Goal: Information Seeking & Learning: Find specific fact

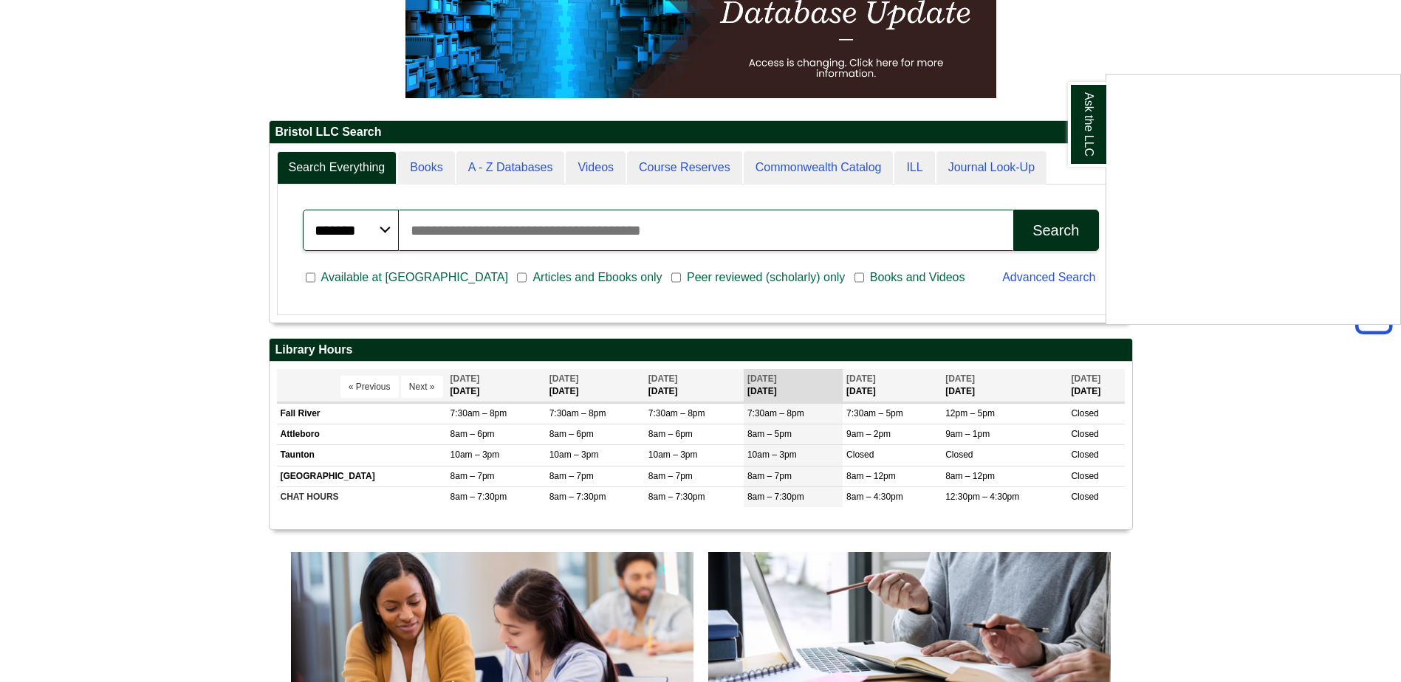
scroll to position [257, 0]
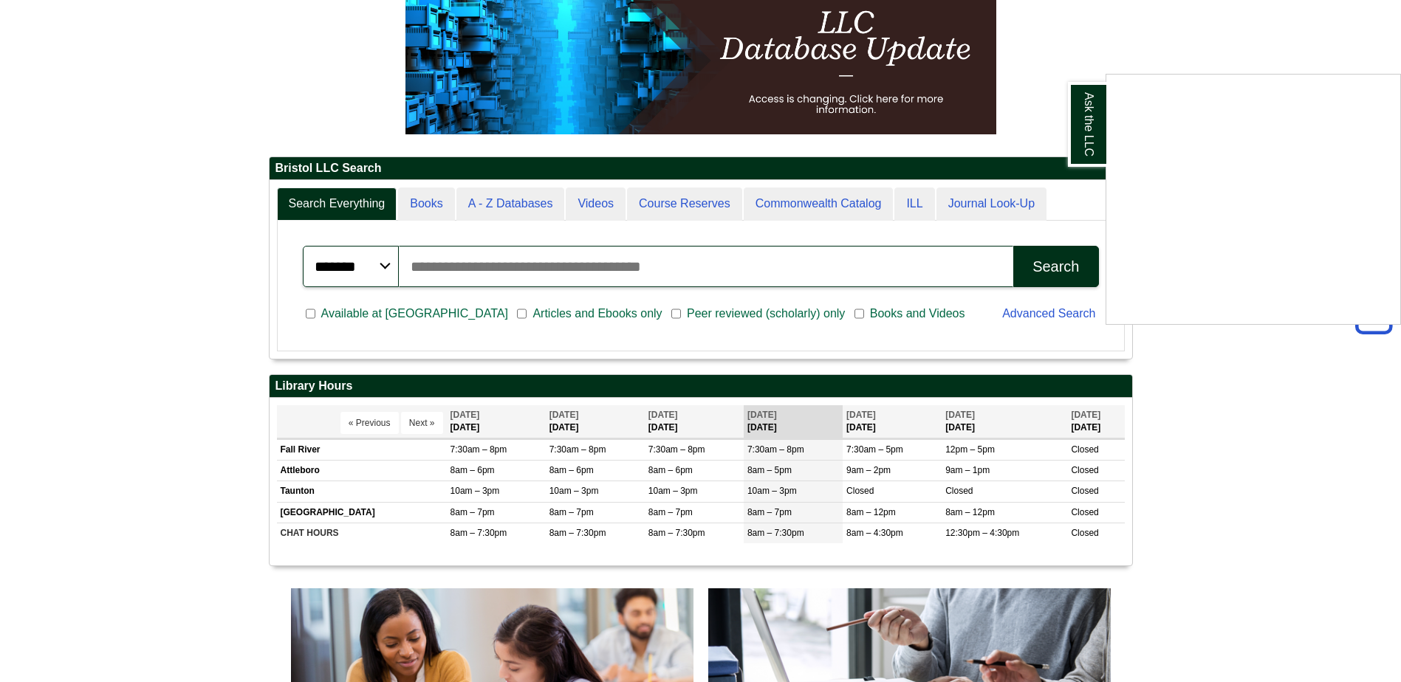
click at [539, 276] on div "Ask the LLC" at bounding box center [700, 341] width 1401 height 682
click at [530, 263] on input "Search articles, books, journals & more" at bounding box center [706, 266] width 615 height 41
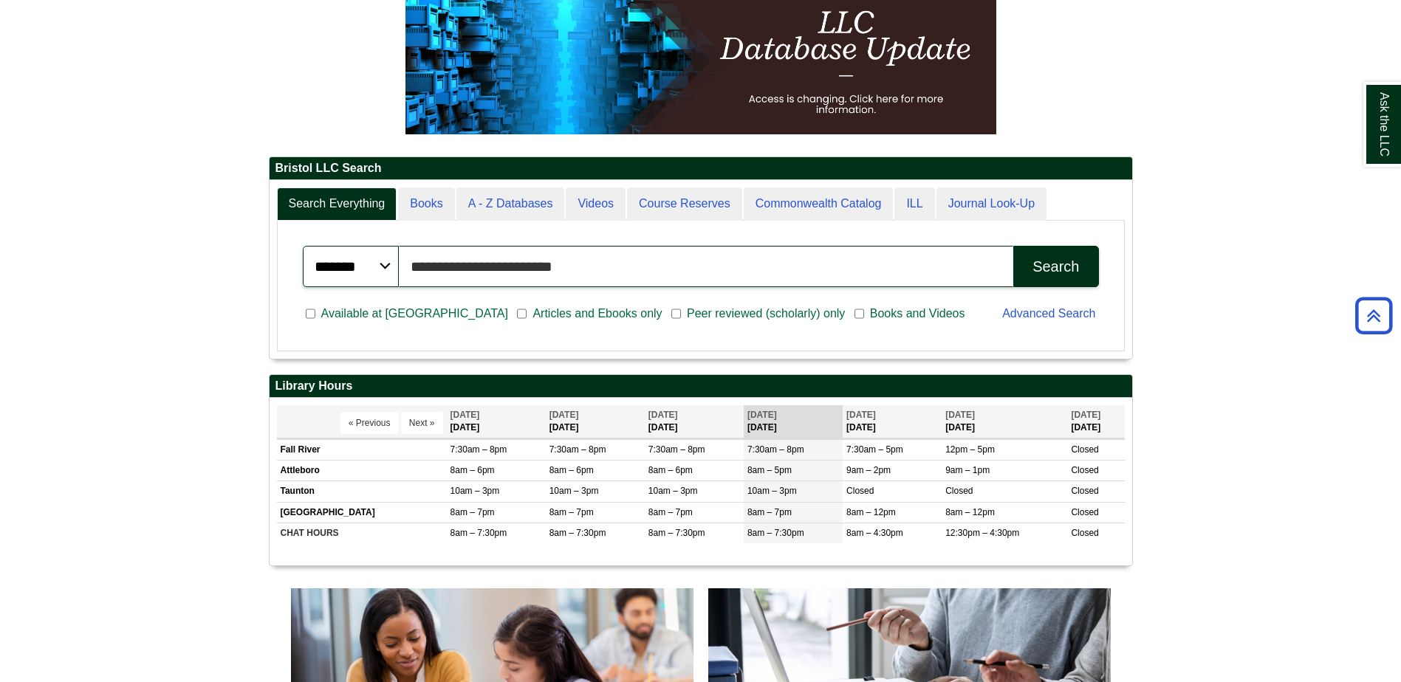
click at [408, 267] on input "**********" at bounding box center [706, 266] width 615 height 41
type input "**********"
click at [1047, 267] on div "Search" at bounding box center [1056, 267] width 47 height 17
drag, startPoint x: 585, startPoint y: 263, endPoint x: 343, endPoint y: 276, distance: 242.6
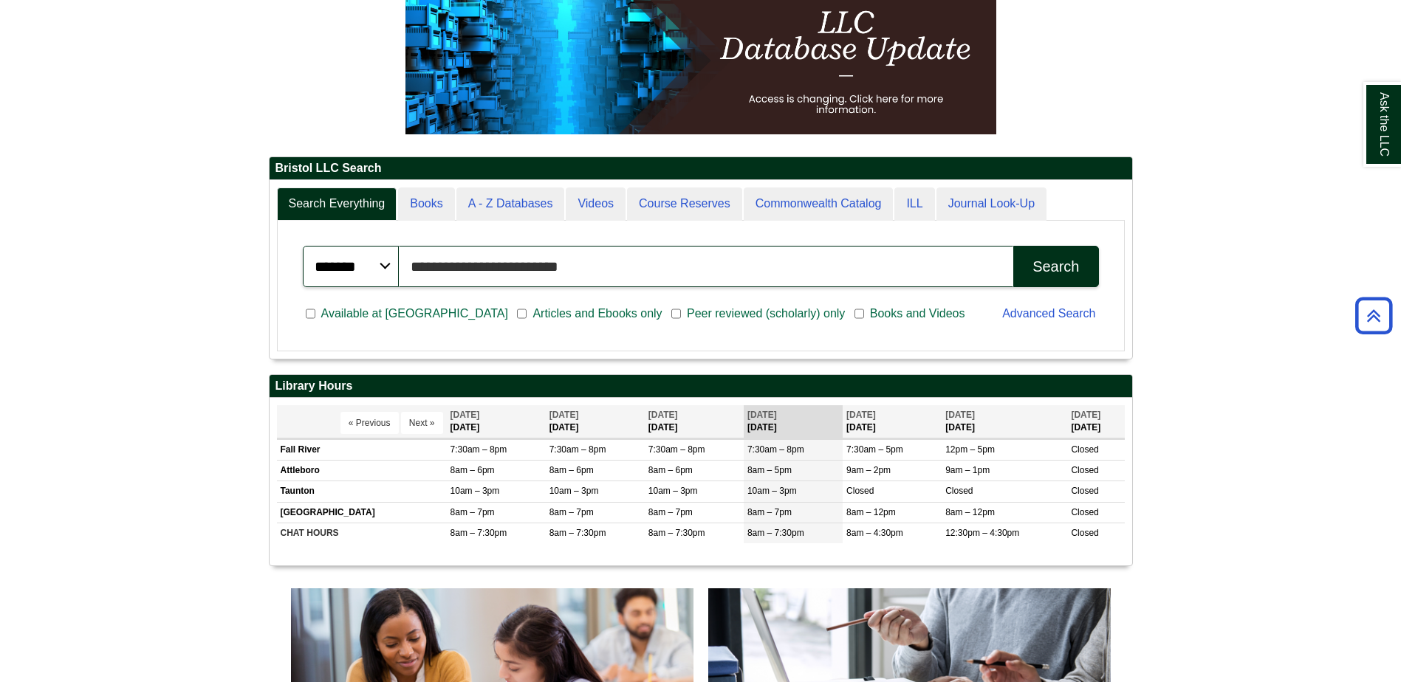
click at [343, 276] on div "**********" at bounding box center [701, 266] width 796 height 41
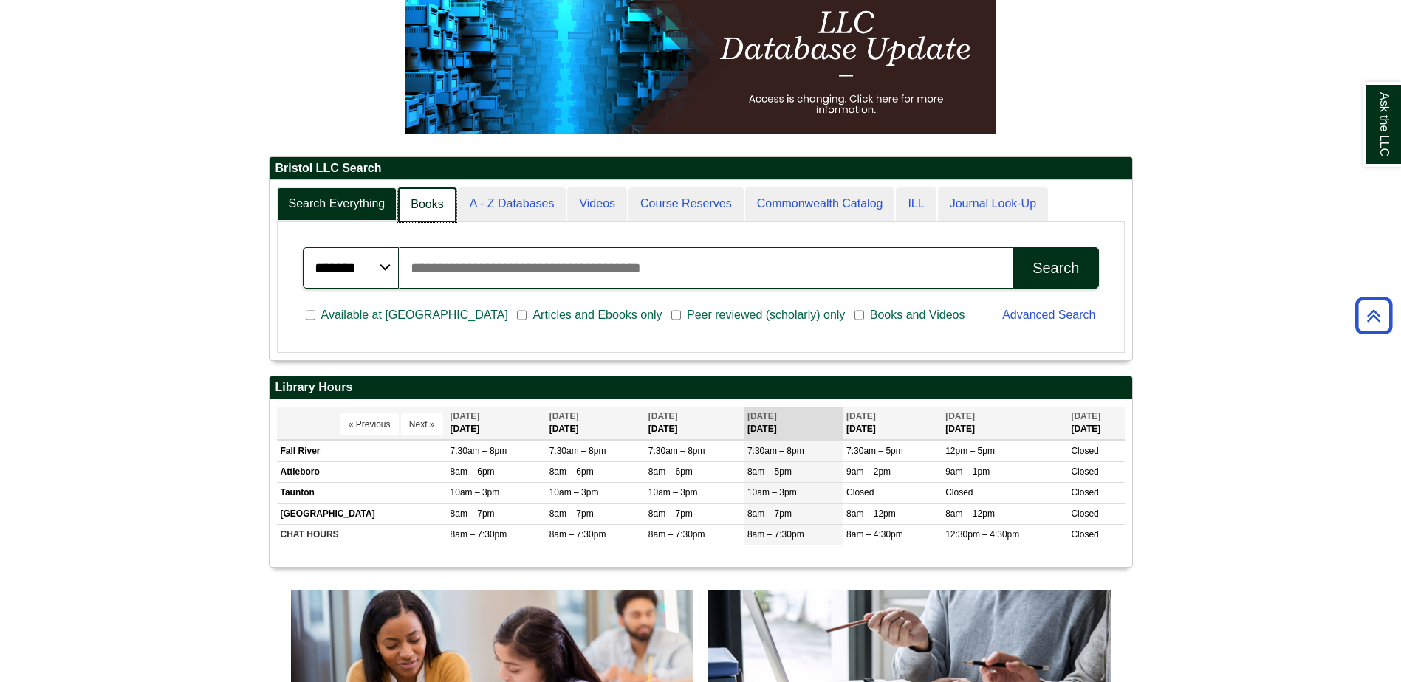
scroll to position [7, 7]
click at [482, 202] on link "A - Z Databases" at bounding box center [511, 205] width 110 height 35
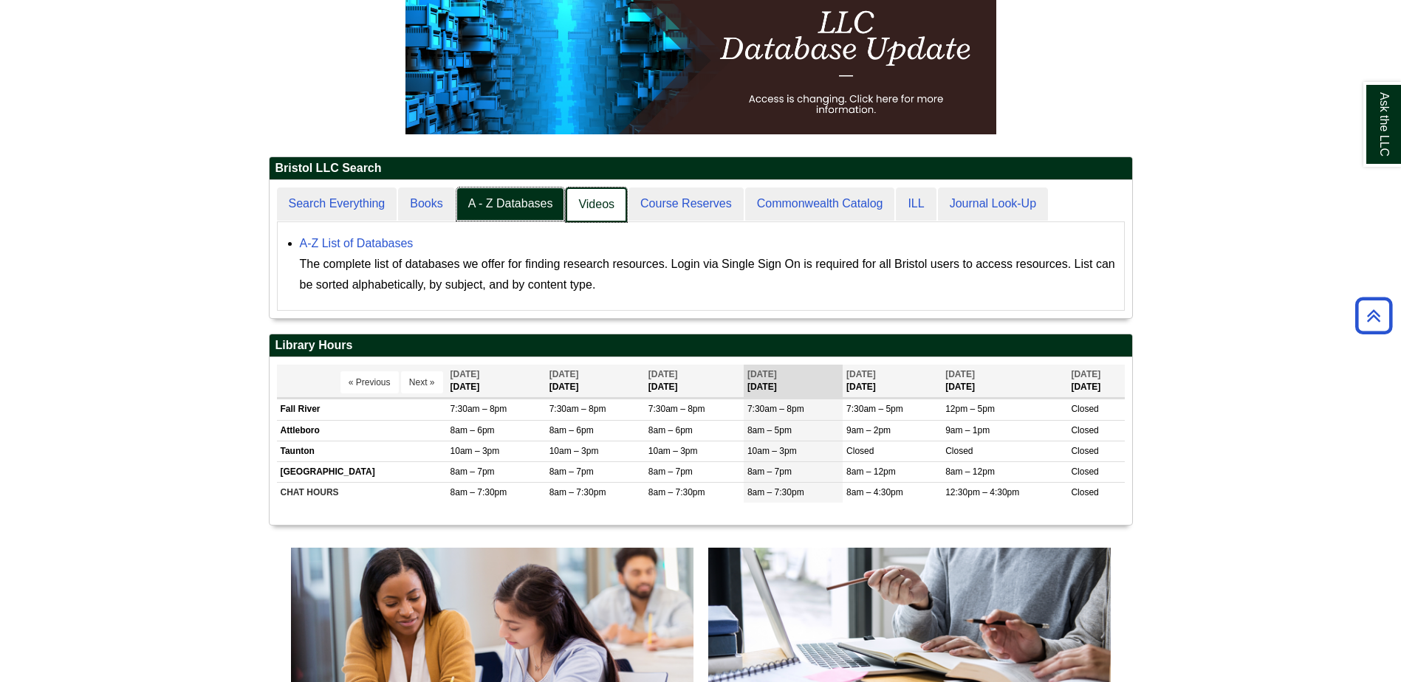
scroll to position [138, 863]
click at [511, 205] on link "A - Z Databases" at bounding box center [511, 205] width 110 height 35
click at [513, 205] on link "A - Z Databases" at bounding box center [511, 205] width 110 height 35
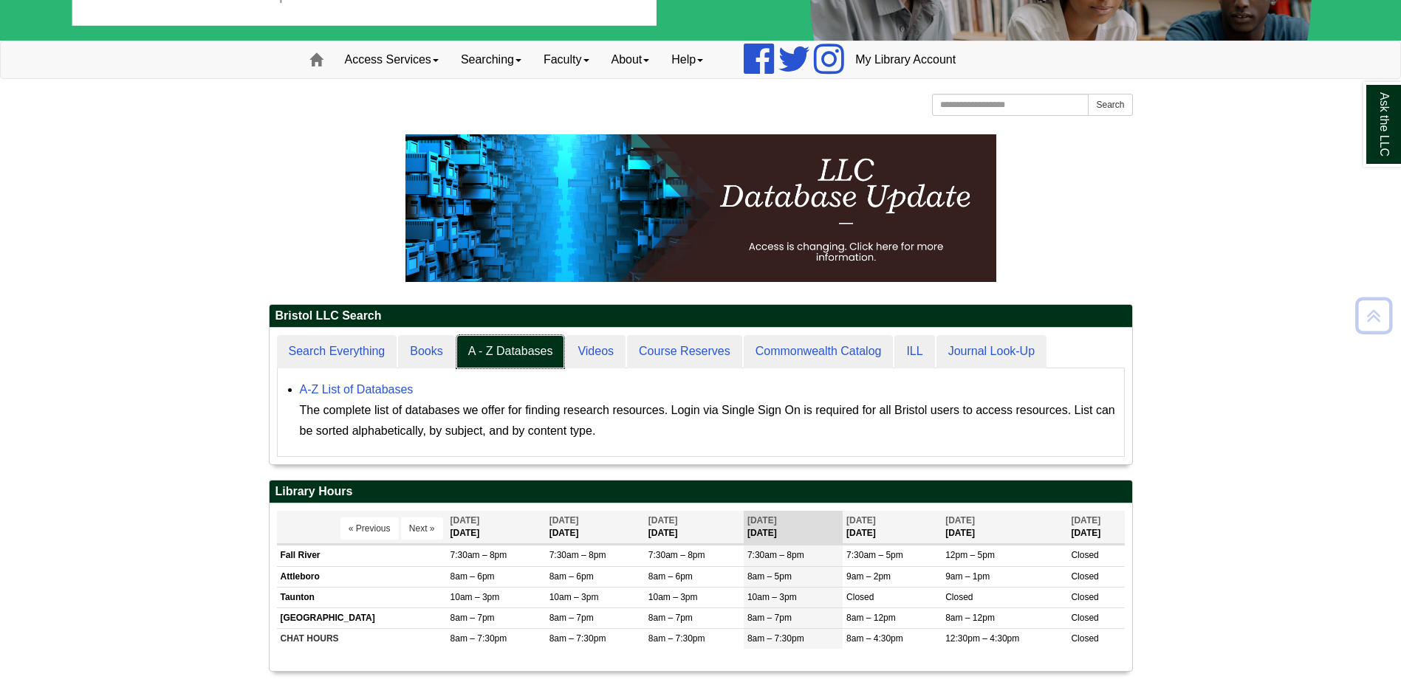
scroll to position [137, 863]
click at [362, 382] on div "A-Z List of Databases The complete list of databases we offer for finding resea…" at bounding box center [708, 411] width 817 height 62
click at [367, 387] on link "A-Z List of Databases" at bounding box center [357, 389] width 114 height 13
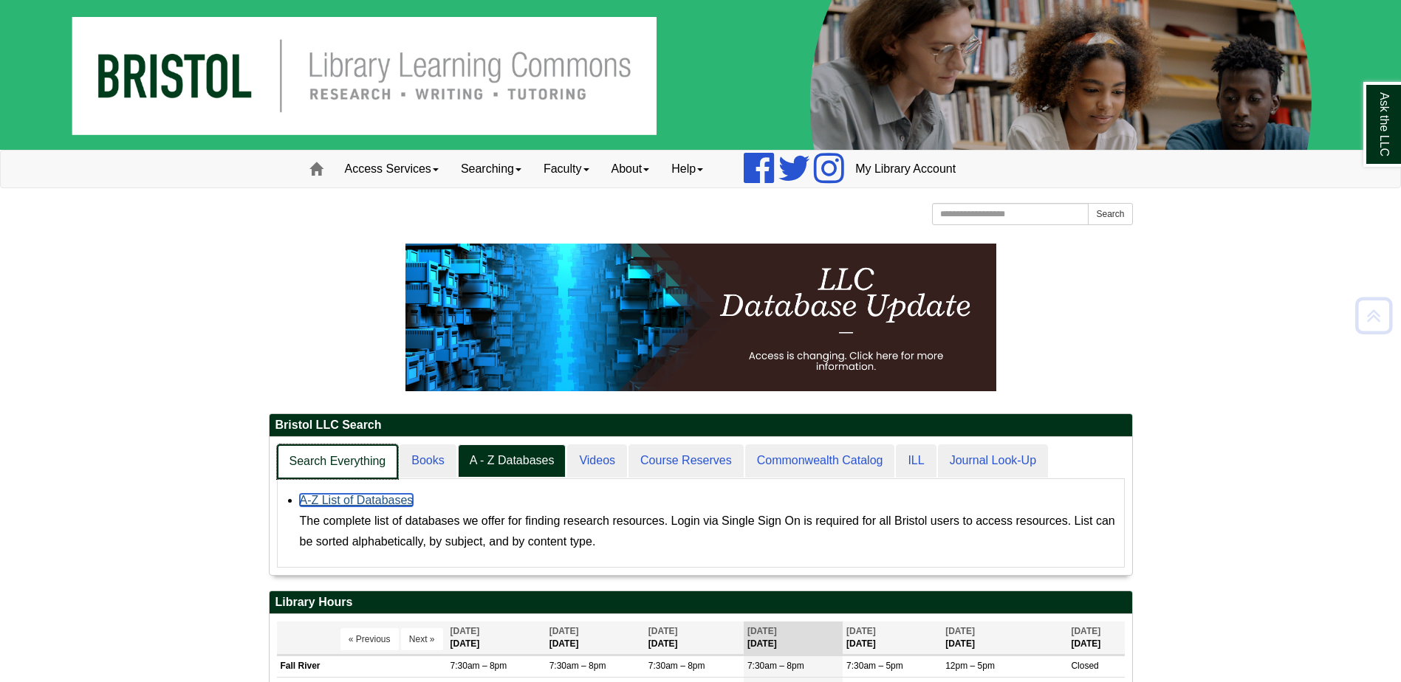
scroll to position [138, 863]
click at [361, 460] on link "Search Everything" at bounding box center [338, 462] width 122 height 35
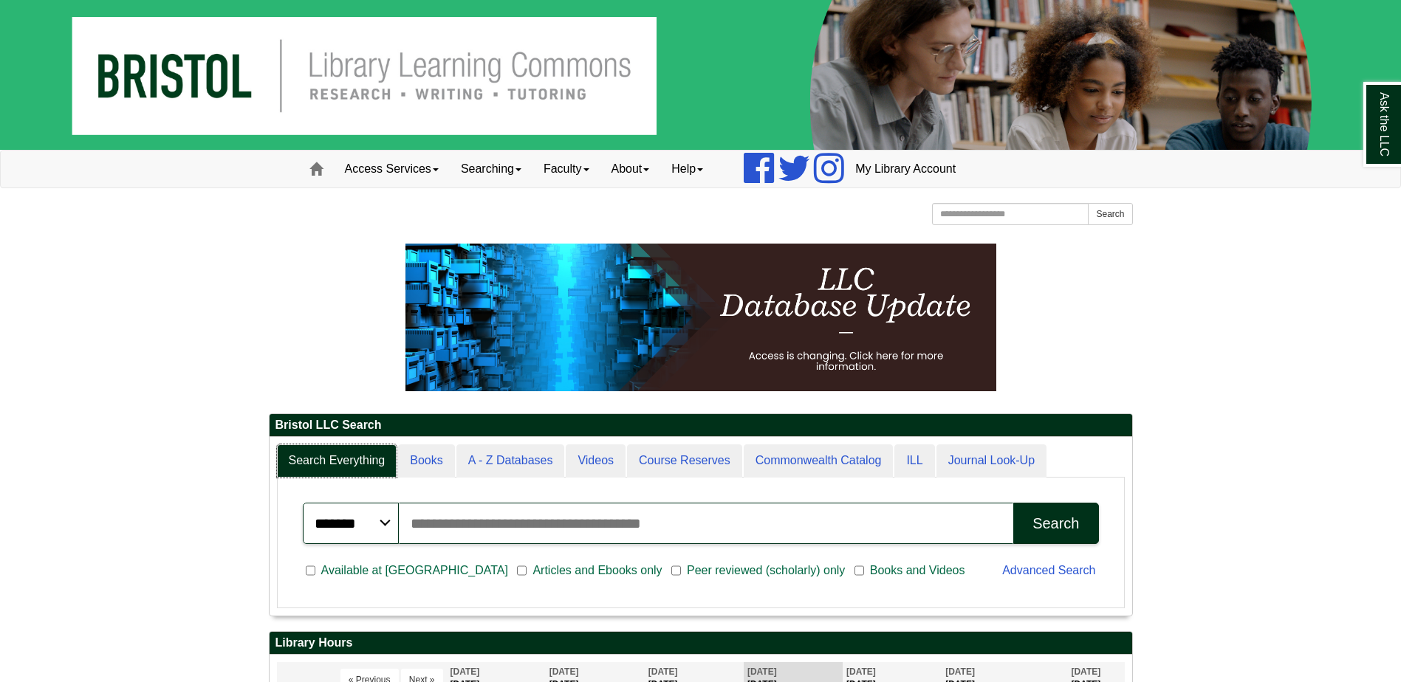
scroll to position [178, 863]
click at [459, 509] on input "Search articles, books, journals & more" at bounding box center [706, 523] width 615 height 41
type input "**********"
click at [1080, 519] on button "Search" at bounding box center [1055, 523] width 85 height 41
